Goal: Transaction & Acquisition: Purchase product/service

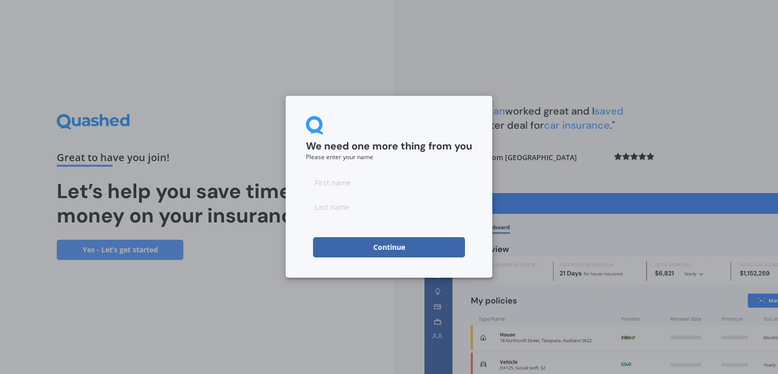
click at [334, 183] on input at bounding box center [389, 182] width 166 height 20
type input "Cam"
type input "Durie"
click at [383, 252] on button "Continue" at bounding box center [389, 247] width 152 height 20
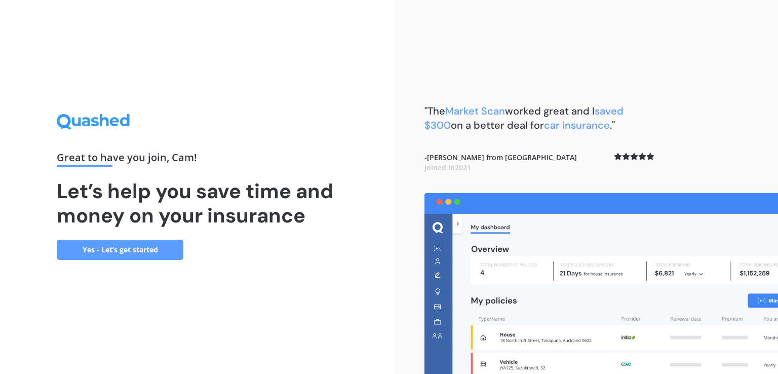
click at [123, 252] on link "Yes - Let’s get started" at bounding box center [120, 250] width 127 height 20
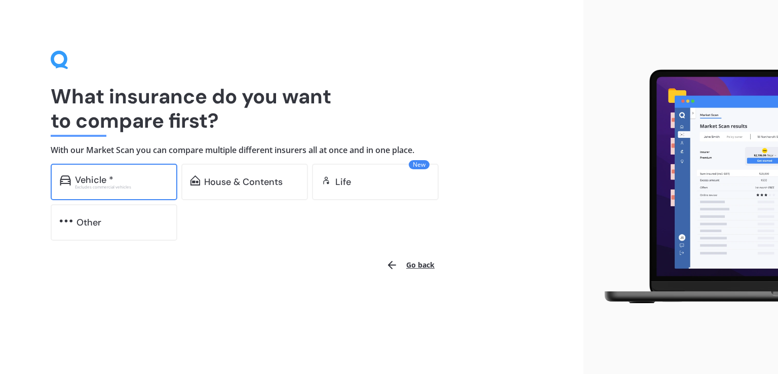
click at [112, 174] on div "Vehicle * Excludes commercial vehicles" at bounding box center [114, 182] width 127 height 36
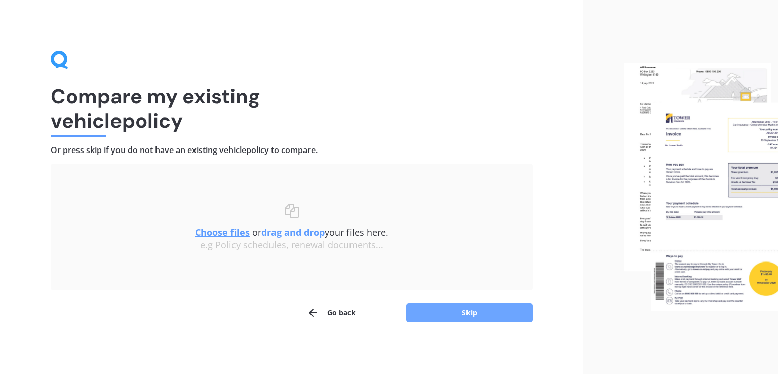
click at [471, 312] on button "Skip" at bounding box center [469, 312] width 127 height 19
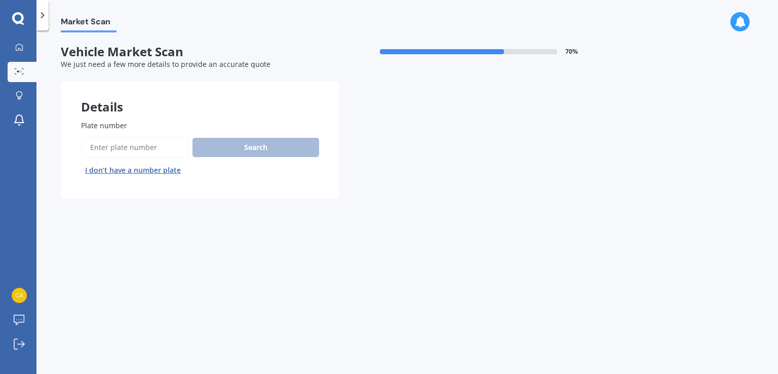
click at [120, 142] on input "Plate number" at bounding box center [134, 147] width 107 height 21
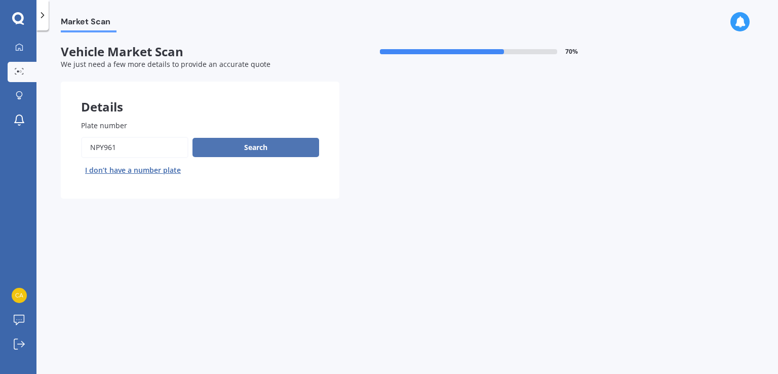
type input "NPY961"
click at [208, 156] on button "Search" at bounding box center [256, 147] width 127 height 19
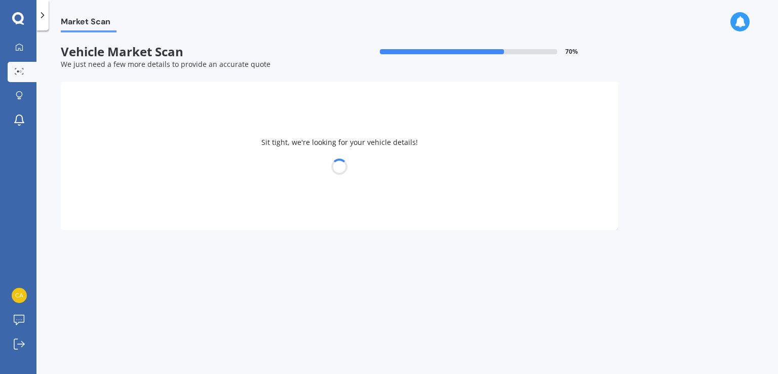
select select "TOYOTA"
select select "COROLLA"
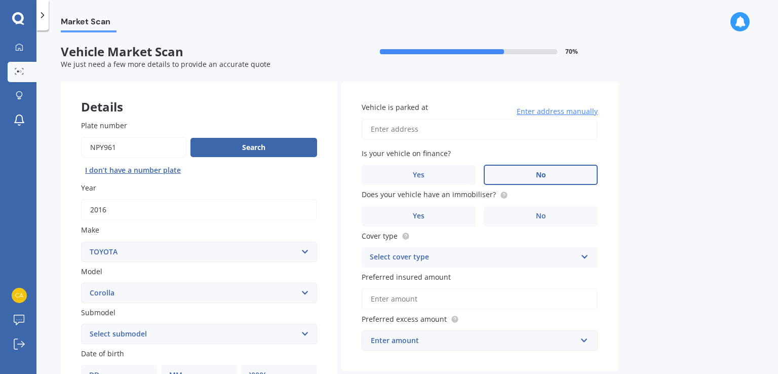
click at [526, 183] on label "No" at bounding box center [541, 175] width 114 height 20
click at [0, 0] on input "No" at bounding box center [0, 0] width 0 height 0
click at [540, 212] on span "No" at bounding box center [541, 216] width 10 height 9
click at [0, 0] on input "No" at bounding box center [0, 0] width 0 height 0
click at [414, 257] on div "Select cover type" at bounding box center [473, 257] width 207 height 12
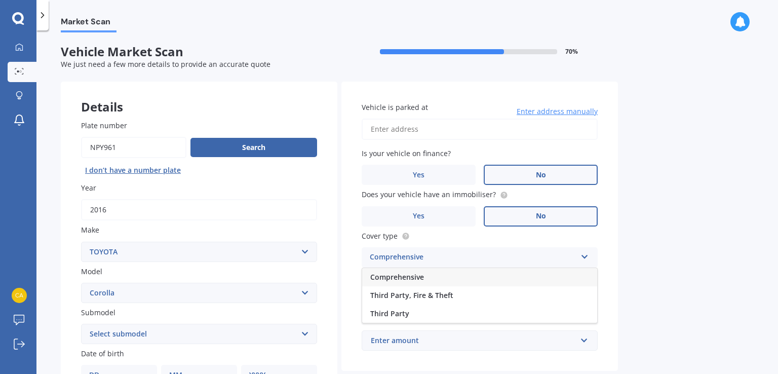
click at [392, 277] on span "Comprehensive" at bounding box center [397, 277] width 54 height 10
click at [406, 268] on div "Vehicle is parked at Enter address manually Is your vehicle on finance? Yes No …" at bounding box center [480, 227] width 277 height 290
click at [402, 262] on div "Comprehensive" at bounding box center [473, 257] width 207 height 12
click at [401, 273] on span "Comprehensive" at bounding box center [397, 277] width 54 height 10
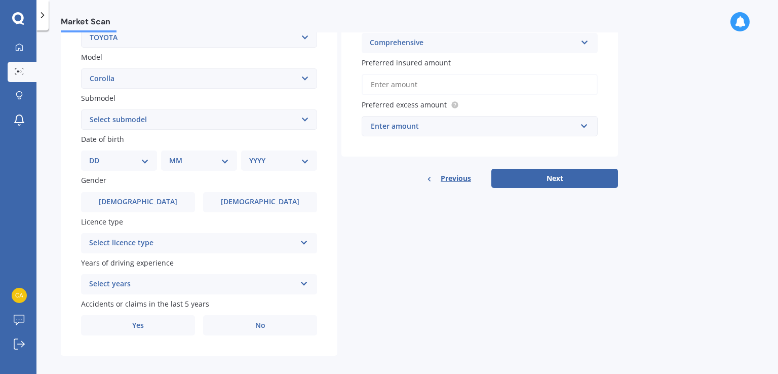
scroll to position [215, 0]
click at [254, 199] on span "[DEMOGRAPHIC_DATA]" at bounding box center [260, 201] width 81 height 9
click at [0, 0] on input "[DEMOGRAPHIC_DATA]" at bounding box center [0, 0] width 0 height 0
click at [140, 242] on div "Select licence type" at bounding box center [192, 243] width 207 height 12
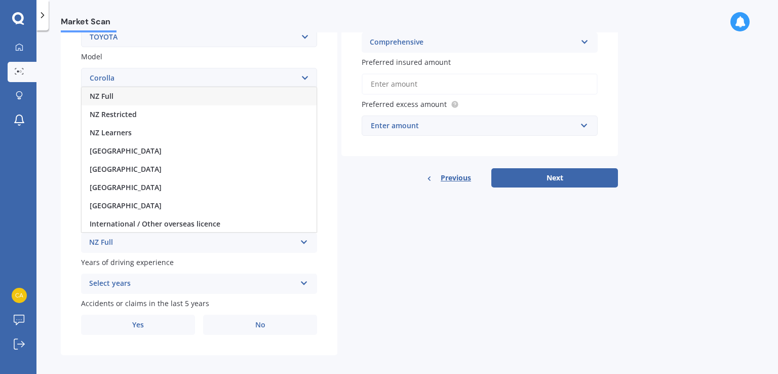
click at [107, 94] on span "NZ Full" at bounding box center [102, 96] width 24 height 10
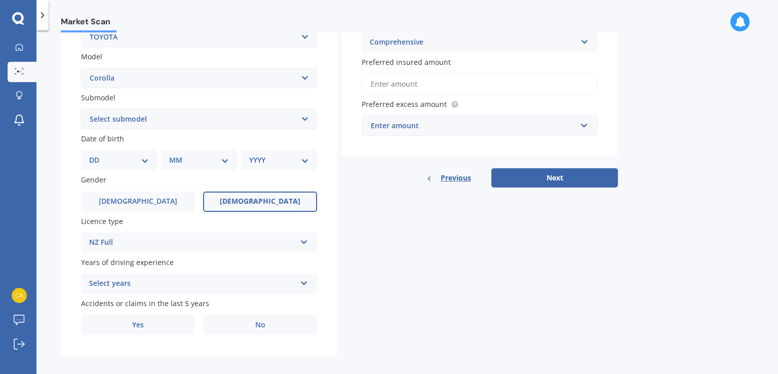
click at [130, 280] on div "Select years" at bounding box center [192, 284] width 207 height 12
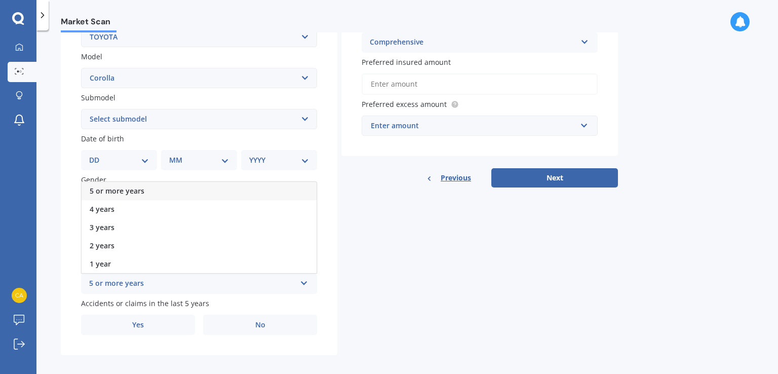
click at [113, 191] on span "5 or more years" at bounding box center [117, 191] width 55 height 10
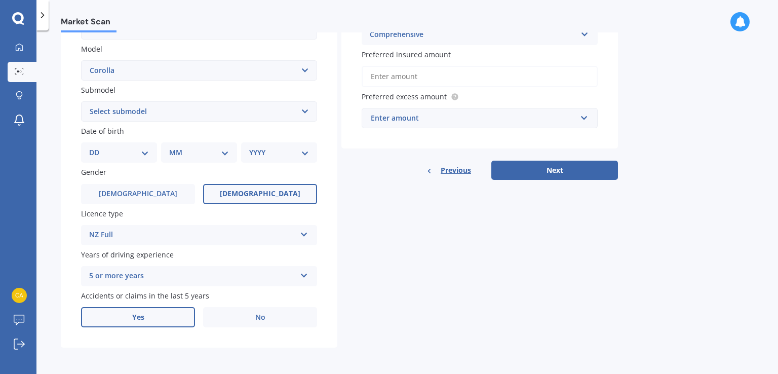
scroll to position [223, 0]
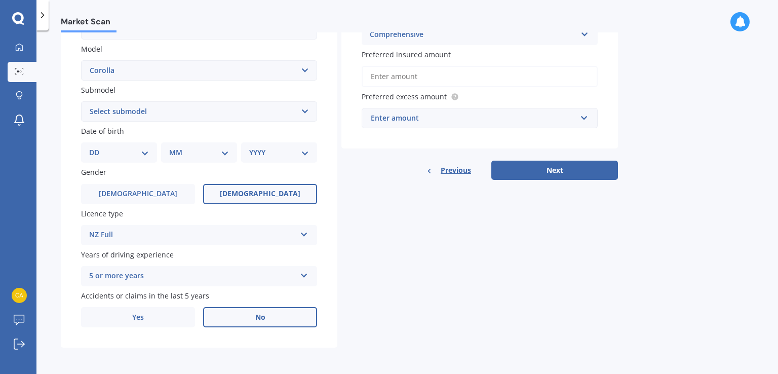
click at [243, 321] on label "No" at bounding box center [260, 317] width 114 height 20
click at [0, 0] on input "No" at bounding box center [0, 0] width 0 height 0
click at [548, 165] on button "Next" at bounding box center [555, 170] width 127 height 19
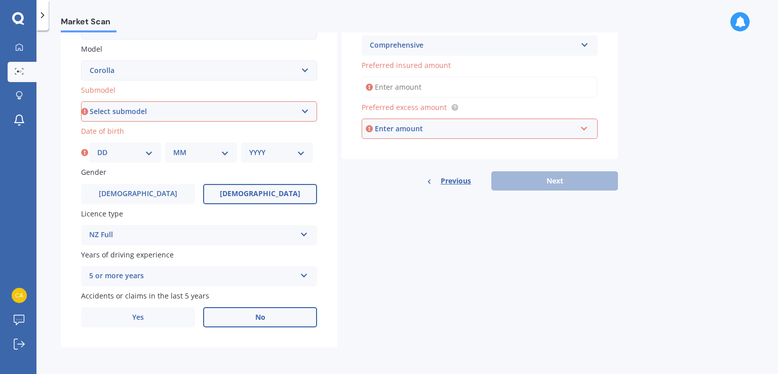
click at [405, 82] on input "Preferred insured amount" at bounding box center [480, 87] width 236 height 21
click at [378, 84] on input "Preferred insured amount" at bounding box center [480, 87] width 236 height 21
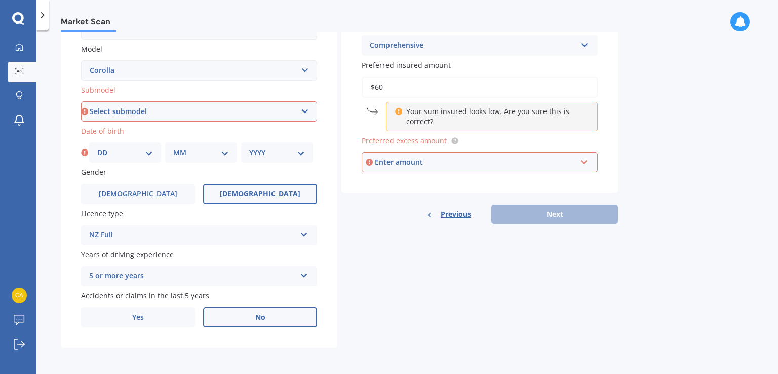
type input "$6"
type input "$7"
type input "$8"
type input "$9"
click at [392, 163] on div "Enter amount" at bounding box center [476, 162] width 202 height 11
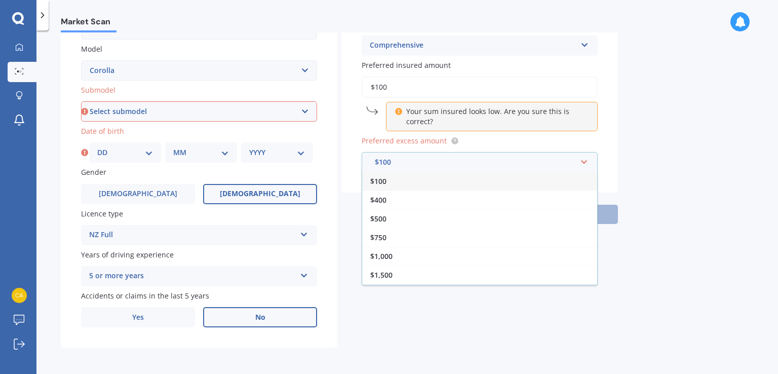
click at [404, 88] on input "$100" at bounding box center [480, 87] width 236 height 21
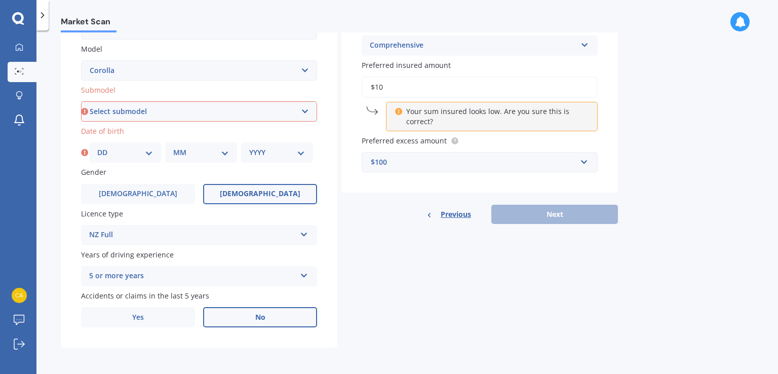
type input "$1"
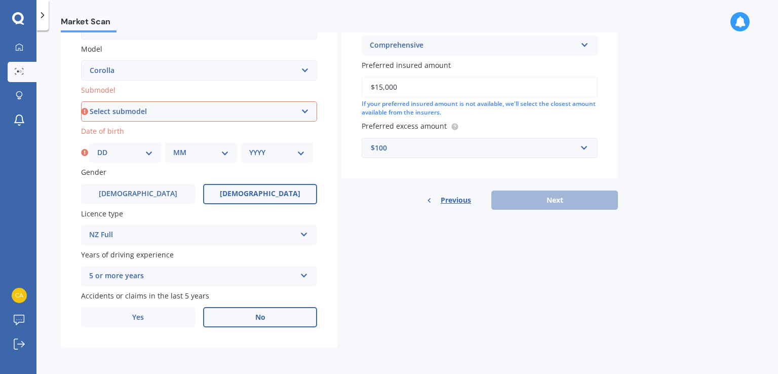
type input "$15,000"
click at [471, 231] on div "Details Plate number Search I don’t have a number plate Year [DATE] Make Select…" at bounding box center [339, 103] width 557 height 489
click at [555, 193] on div "Previous Next" at bounding box center [480, 200] width 277 height 19
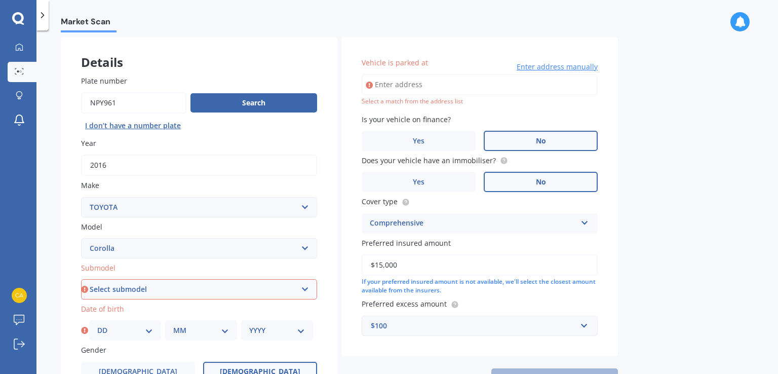
scroll to position [49, 0]
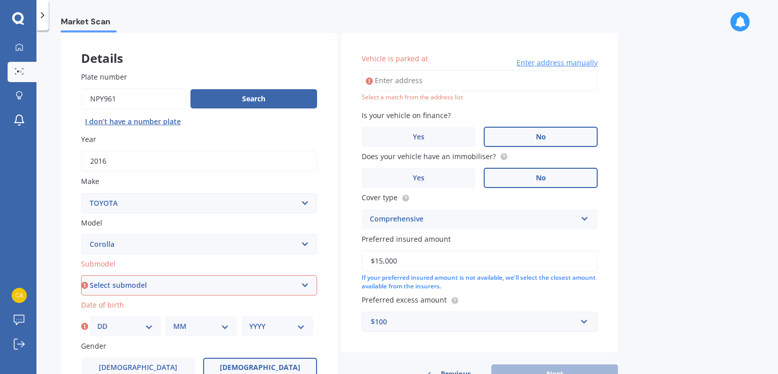
click at [405, 83] on input "Vehicle is parked at" at bounding box center [480, 80] width 236 height 21
type input "[STREET_ADDRESS]"
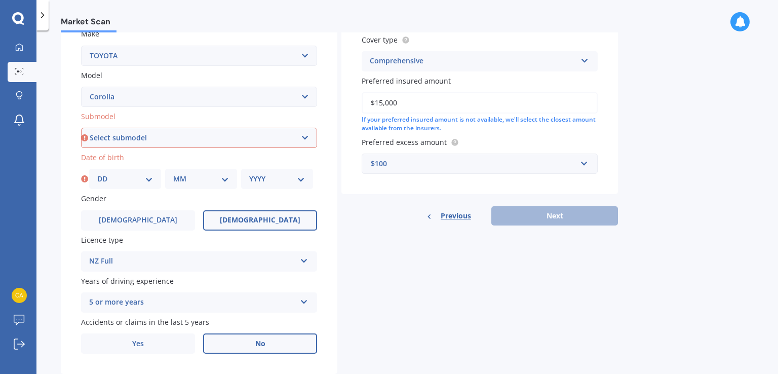
scroll to position [223, 0]
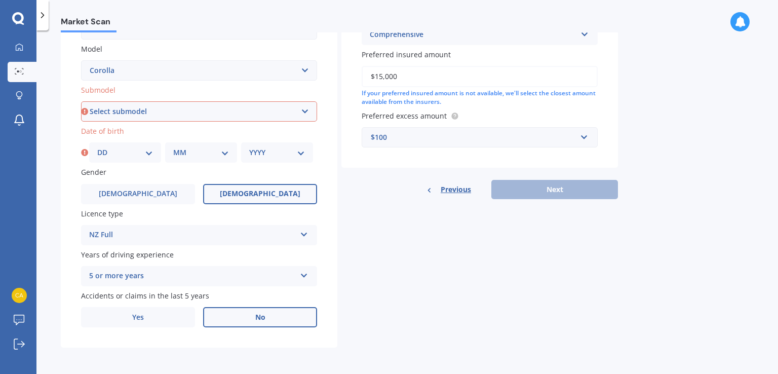
click at [159, 115] on select "Select submodel (All other) Axio Diesel [PERSON_NAME] 2WD [PERSON_NAME] 4WD FXG…" at bounding box center [199, 111] width 236 height 20
select select "HYBRID"
click at [81, 101] on select "Select submodel (All other) Axio Diesel [PERSON_NAME] 2WD [PERSON_NAME] 4WD FXG…" at bounding box center [199, 111] width 236 height 20
click at [116, 157] on select "DD 01 02 03 04 05 06 07 08 09 10 11 12 13 14 15 16 17 18 19 20 21 22 23 24 25 2…" at bounding box center [125, 152] width 56 height 11
click at [18, 298] on img at bounding box center [19, 295] width 15 height 15
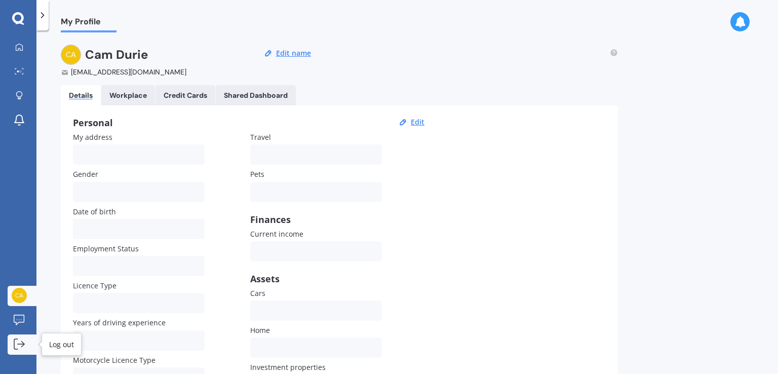
click at [20, 346] on icon at bounding box center [19, 343] width 11 height 11
